Goal: Information Seeking & Learning: Learn about a topic

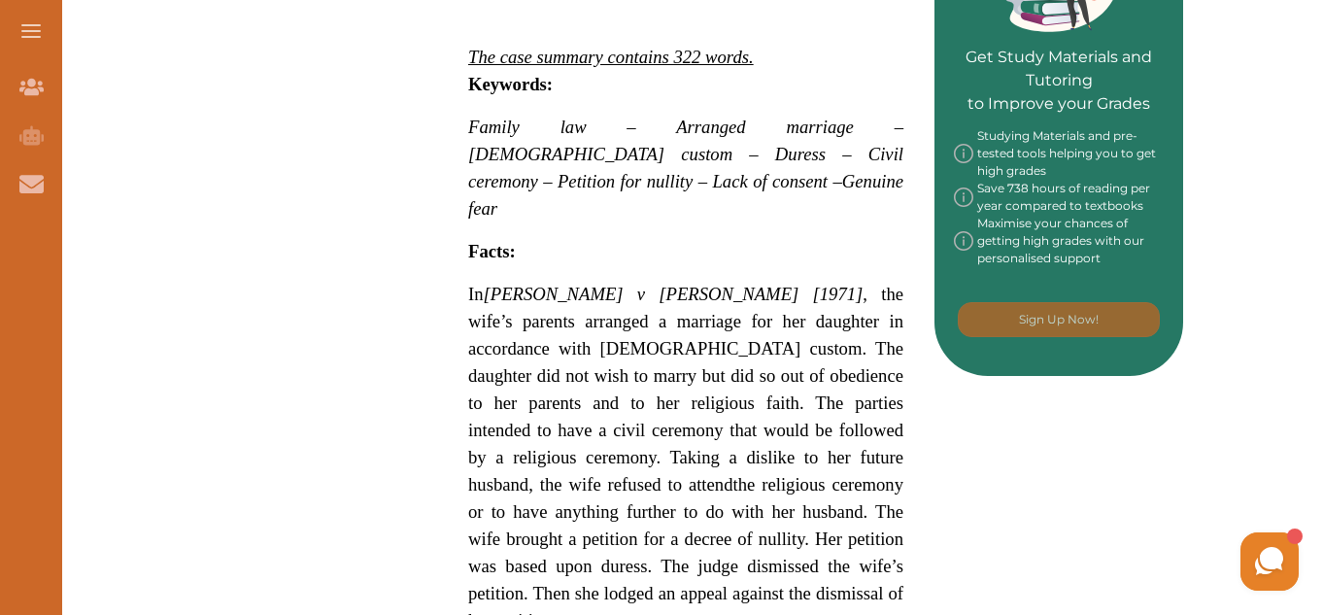
scroll to position [971, 0]
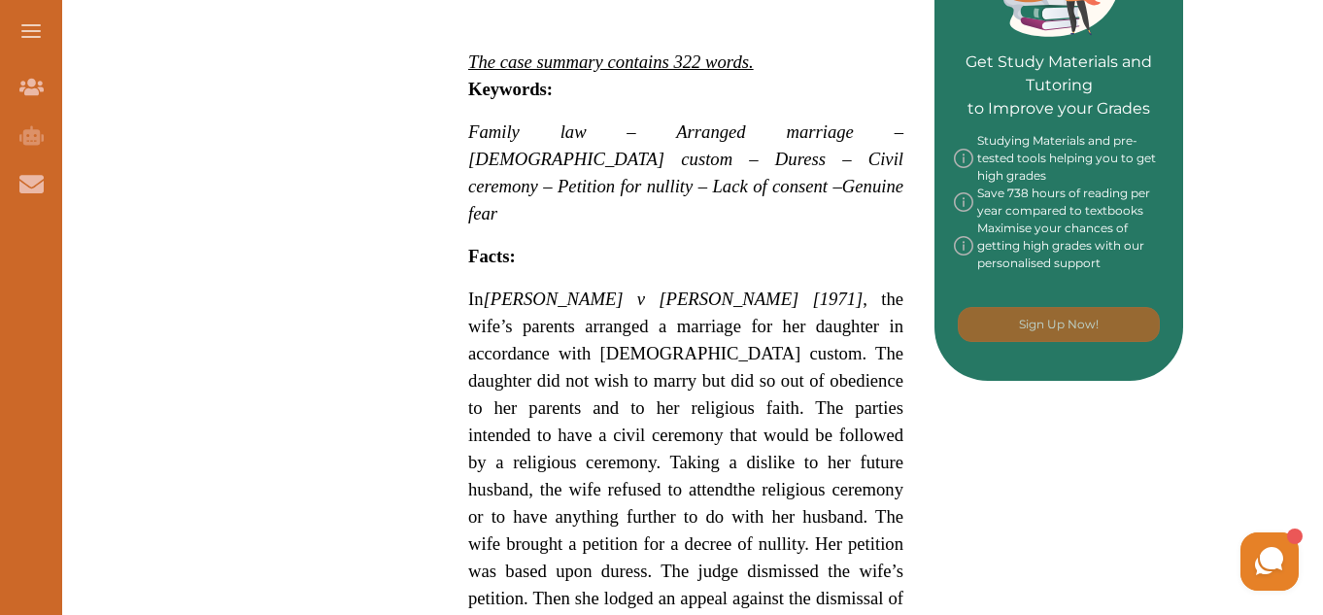
drag, startPoint x: 455, startPoint y: 162, endPoint x: 566, endPoint y: 185, distance: 112.9
click at [566, 185] on div "[PERSON_NAME] v [PERSON_NAME] [1971] concerns a wife's request for nullity of a…" at bounding box center [685, 454] width 497 height 2000
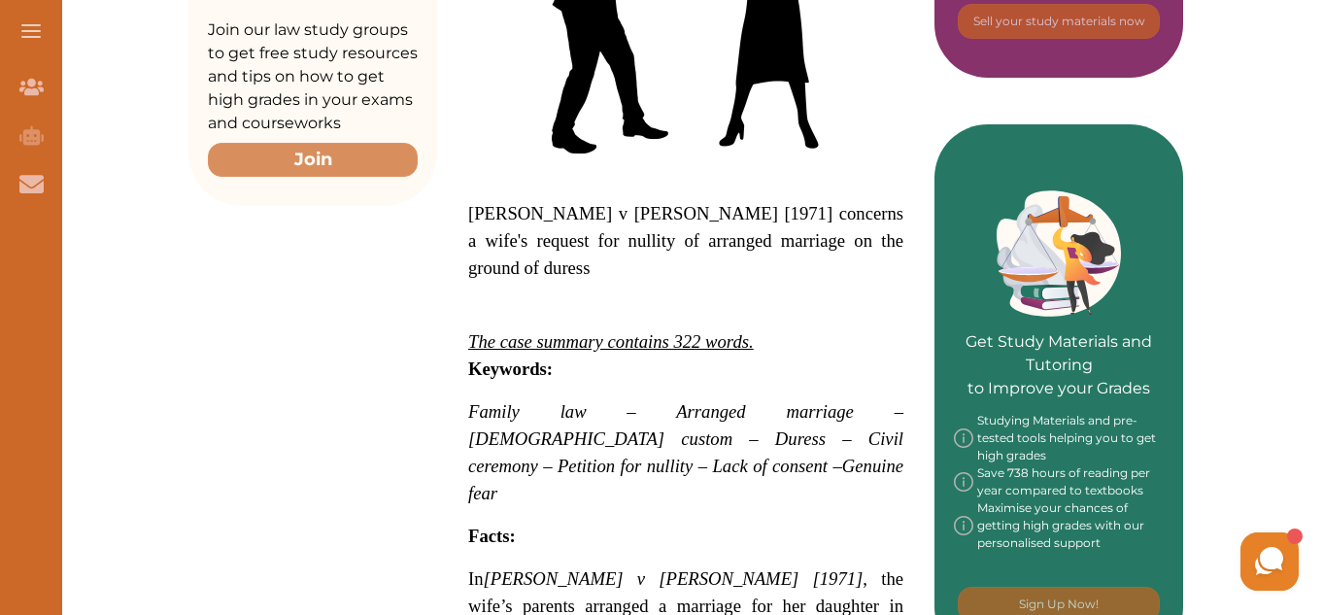
drag, startPoint x: 474, startPoint y: 438, endPoint x: 559, endPoint y: 485, distance: 97.3
click at [759, 505] on div "We do not allow selecting and copying of our content. You can get our subscript…" at bounding box center [661, 307] width 1323 height 615
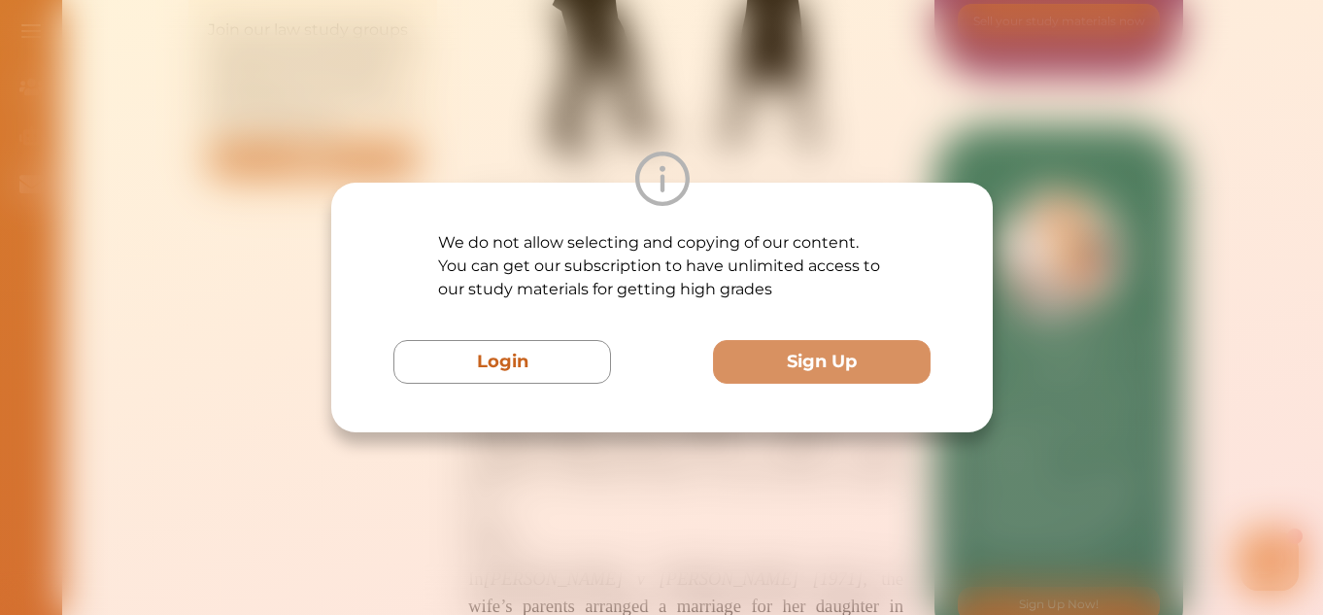
click at [849, 144] on div "We do not allow selecting and copying of our content. You can get our subscript…" at bounding box center [661, 307] width 1323 height 615
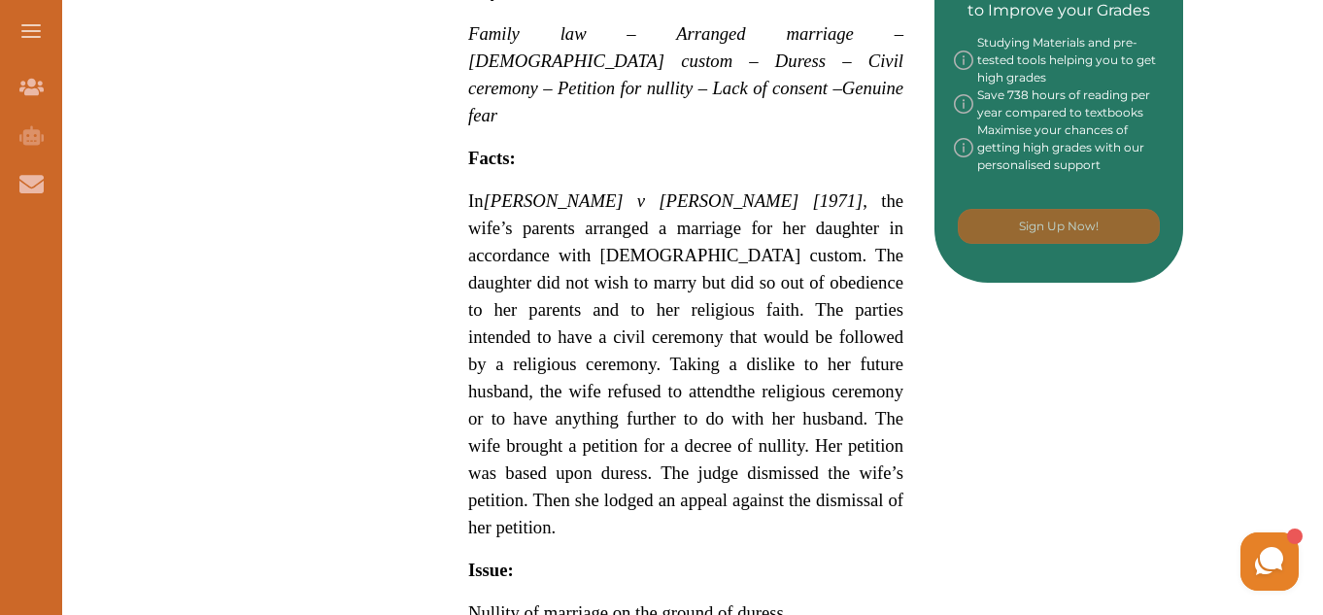
scroll to position [886, 0]
